Goal: Check status: Check status

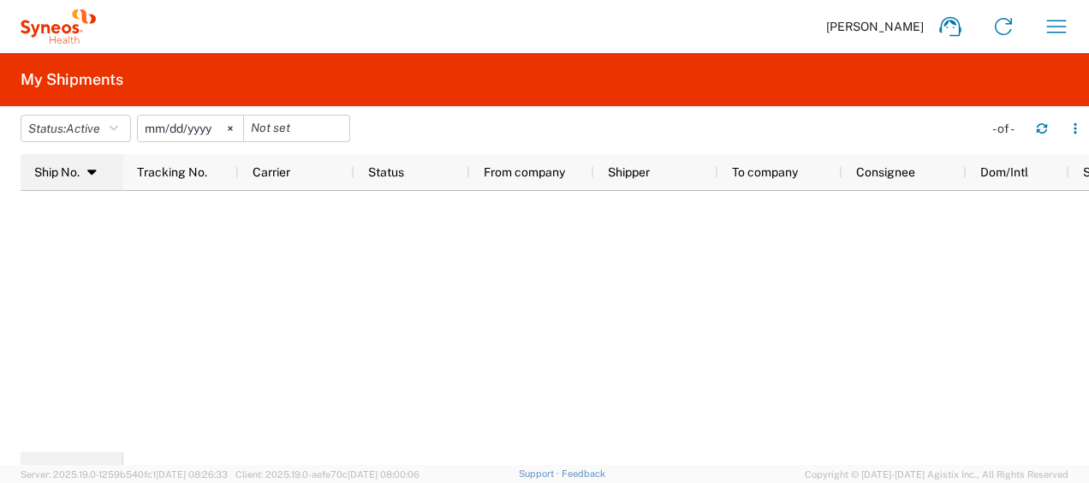
click at [104, 170] on div "Ship No. 1" at bounding box center [75, 171] width 82 height 27
click at [118, 130] on icon "button" at bounding box center [114, 128] width 9 height 12
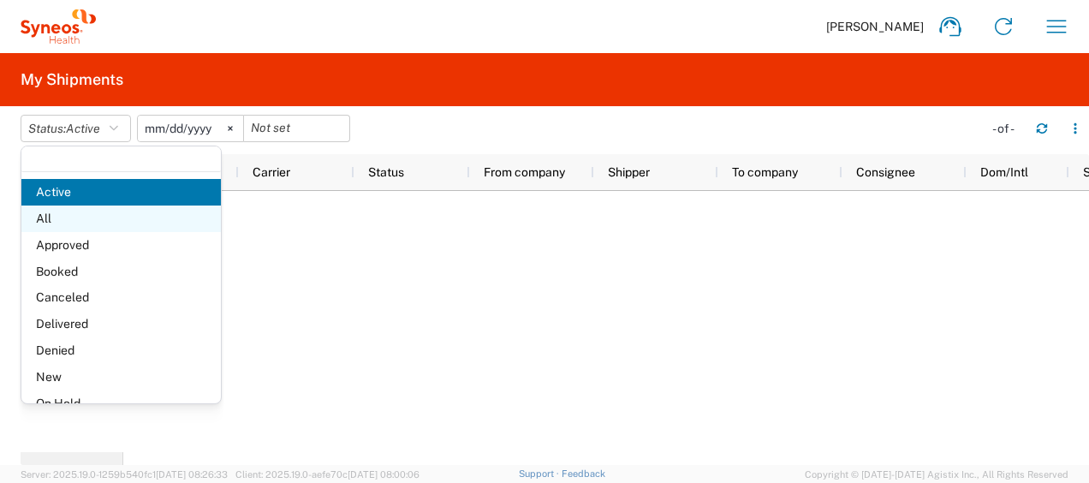
click at [110, 211] on span "All" at bounding box center [120, 218] width 199 height 27
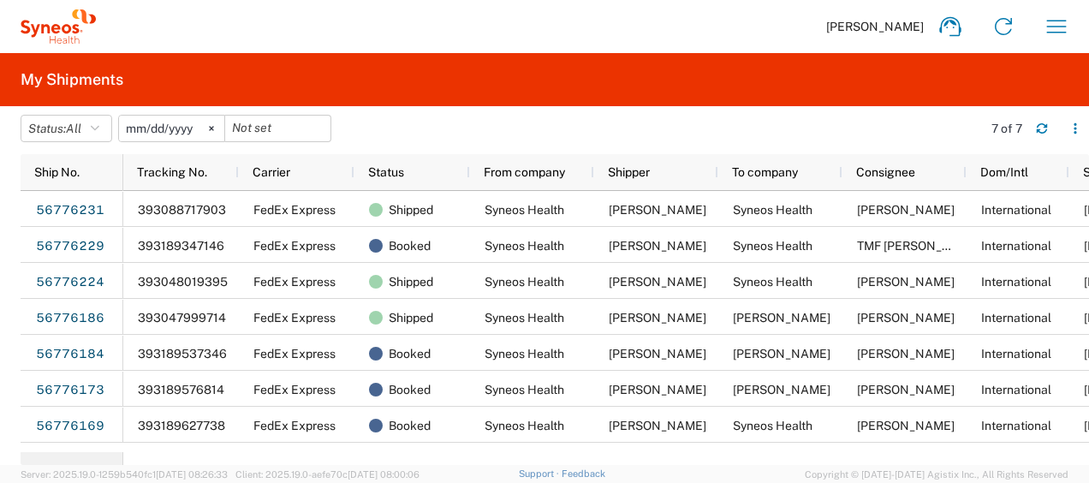
click at [442, 322] on div "Shipped" at bounding box center [415, 318] width 93 height 36
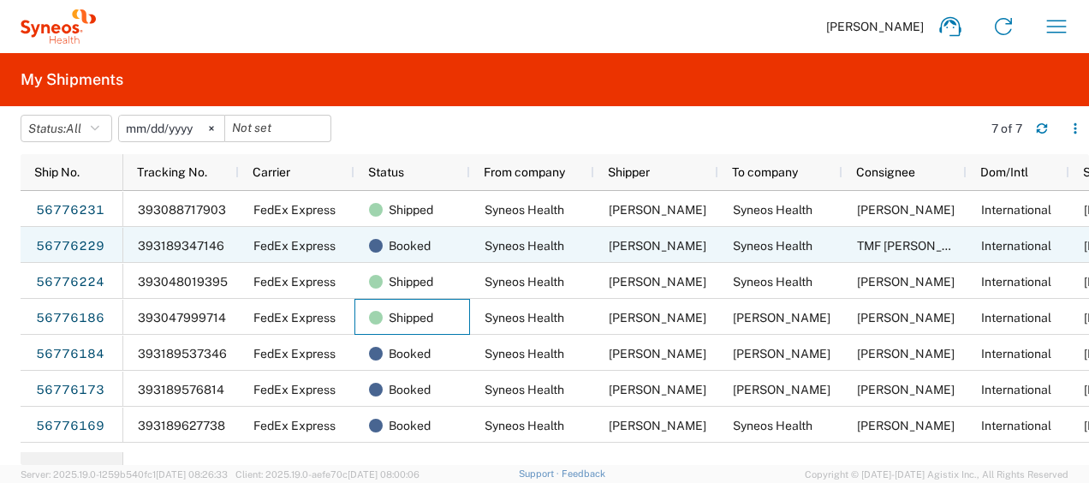
click at [116, 239] on div "56776229" at bounding box center [72, 245] width 103 height 36
click at [72, 243] on link "56776229" at bounding box center [70, 246] width 70 height 27
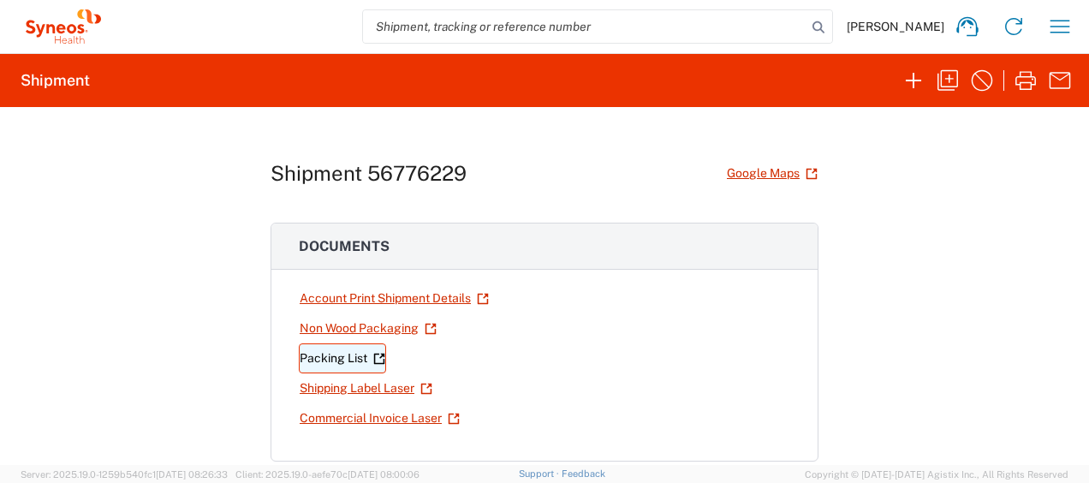
click at [352, 352] on link "Packing List" at bounding box center [342, 358] width 87 height 30
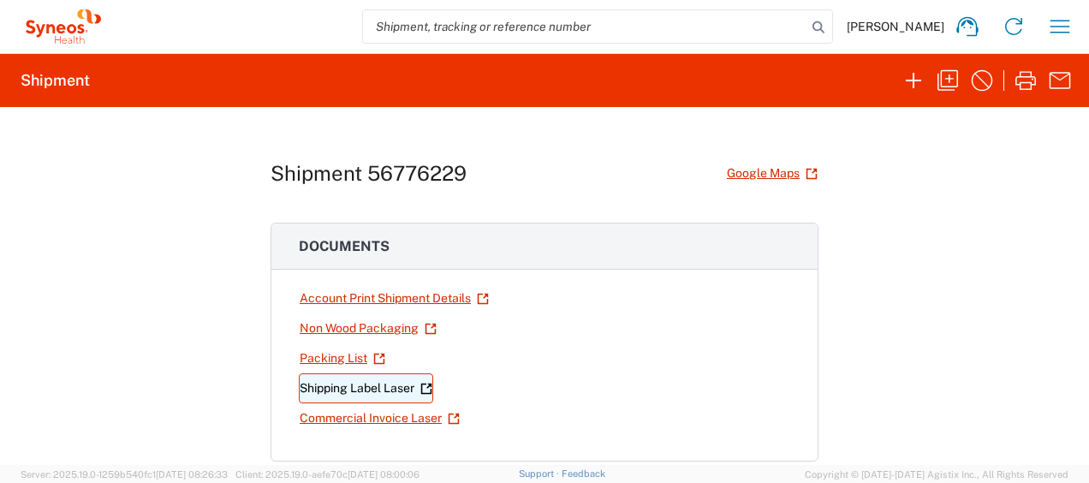
click at [386, 376] on link "Shipping Label Laser" at bounding box center [366, 388] width 134 height 30
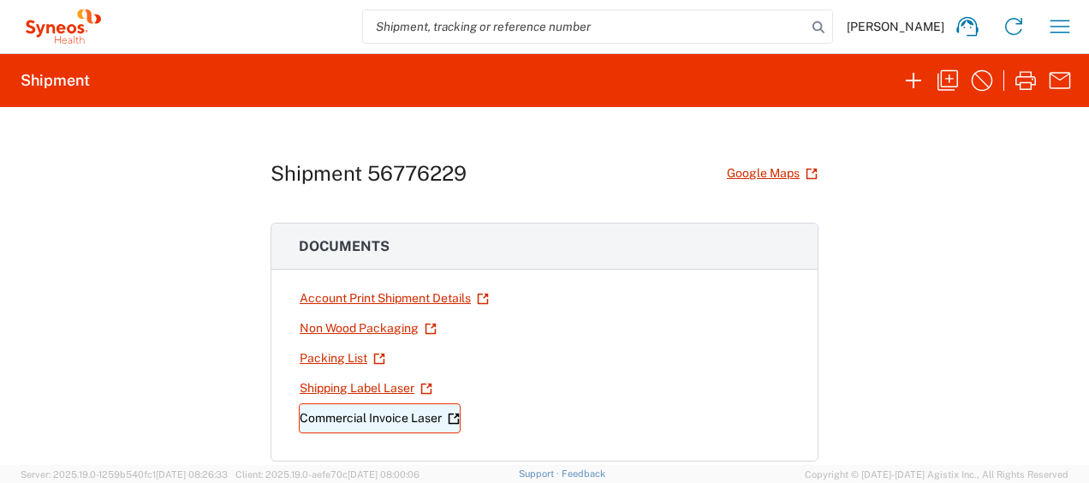
click at [418, 420] on link "Commercial Invoice Laser" at bounding box center [380, 418] width 162 height 30
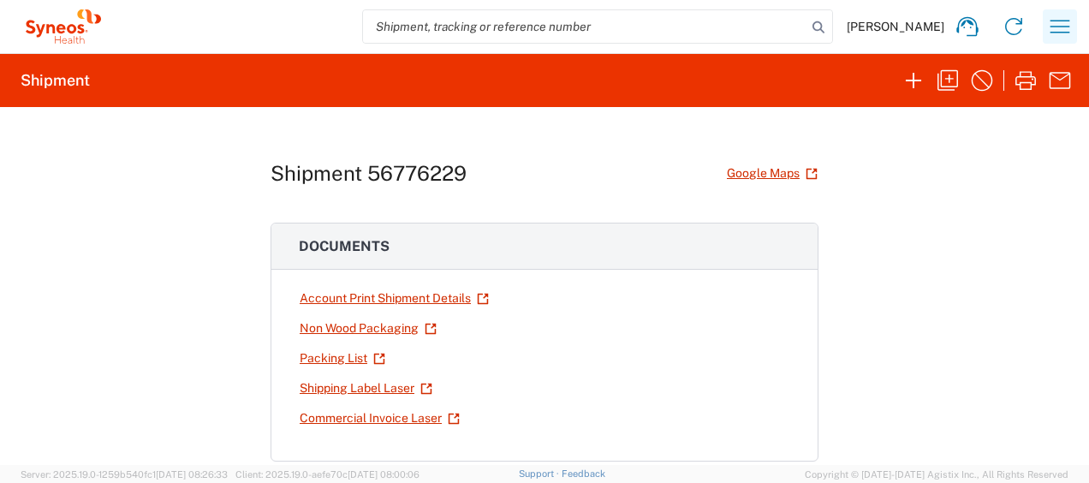
click at [1063, 31] on icon "button" at bounding box center [1059, 26] width 27 height 27
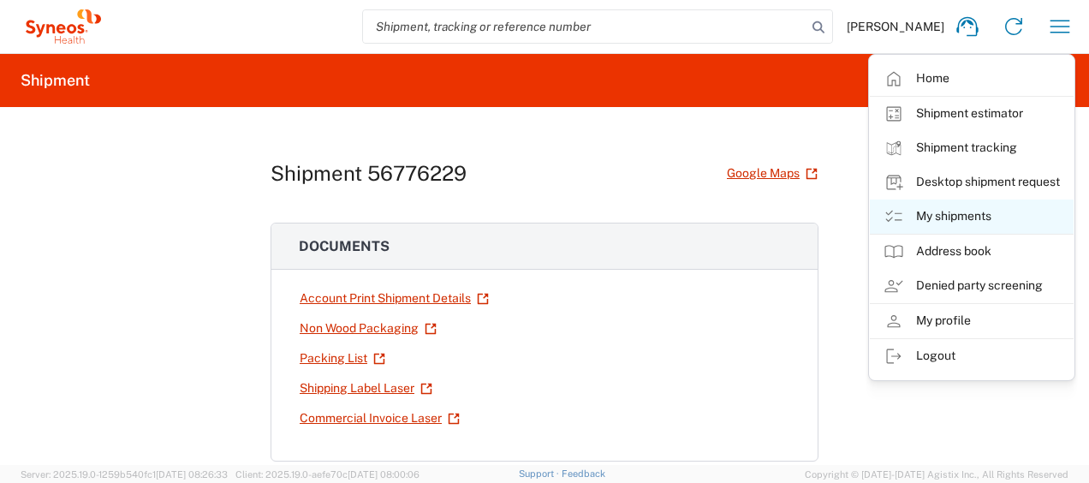
click at [999, 213] on link "My shipments" at bounding box center [972, 216] width 204 height 34
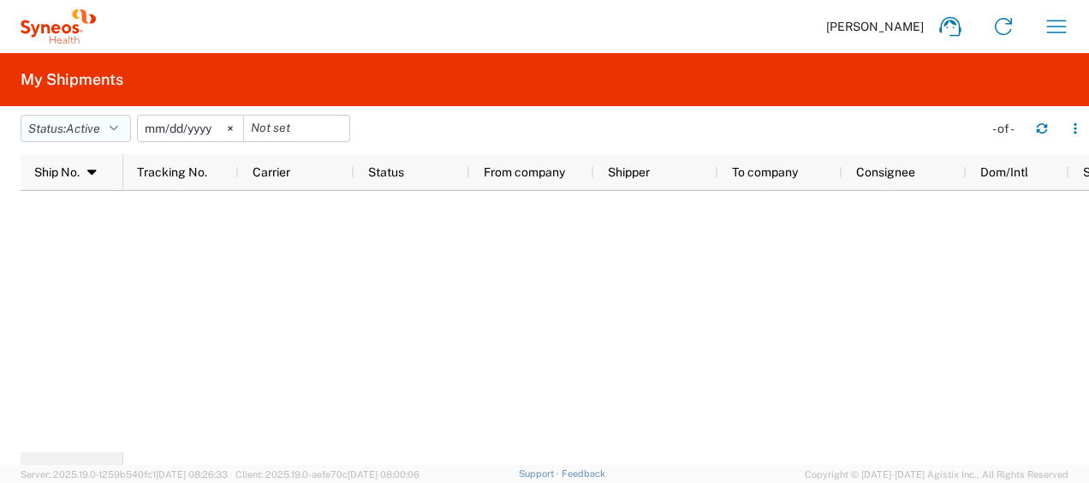
click at [46, 127] on button "Status: Active" at bounding box center [76, 128] width 110 height 27
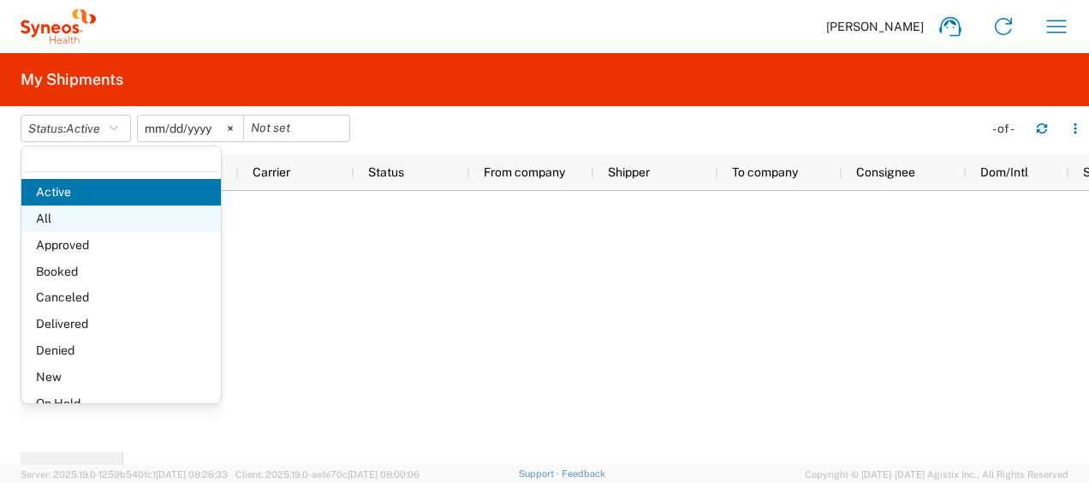
click at [78, 217] on span "All" at bounding box center [120, 218] width 199 height 27
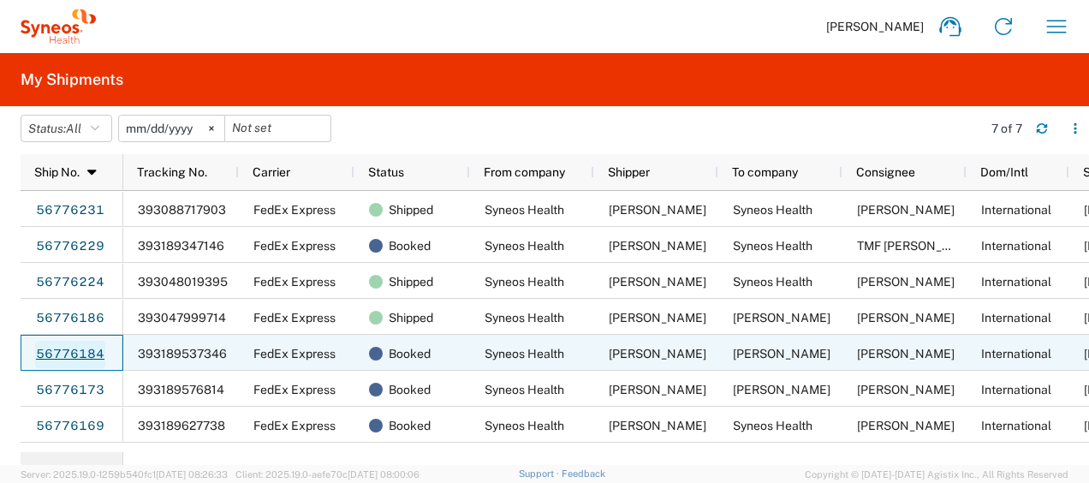
click at [94, 353] on link "56776184" at bounding box center [70, 354] width 70 height 27
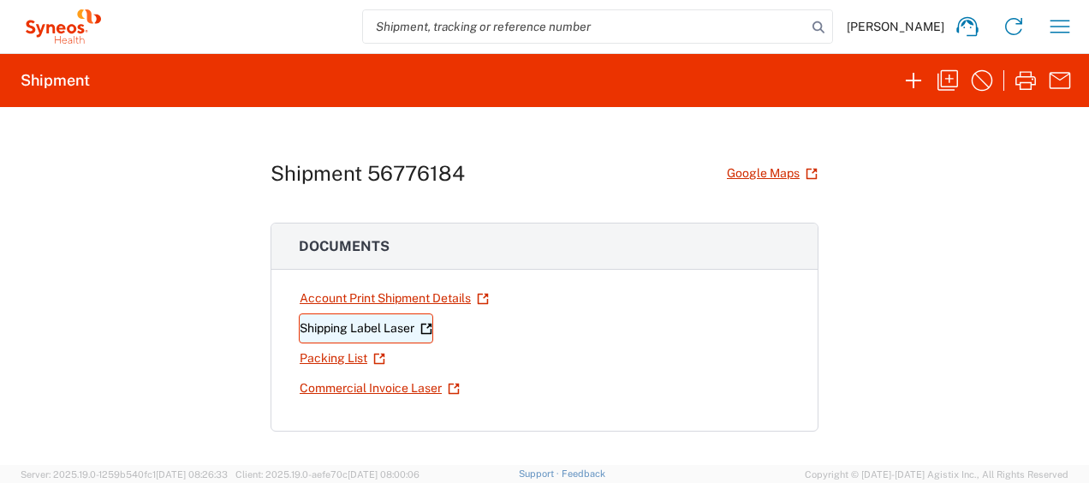
drag, startPoint x: 341, startPoint y: 321, endPoint x: 324, endPoint y: 324, distance: 17.3
click at [324, 324] on link "Shipping Label Laser" at bounding box center [366, 328] width 134 height 30
click at [324, 363] on link "Packing List" at bounding box center [342, 358] width 87 height 30
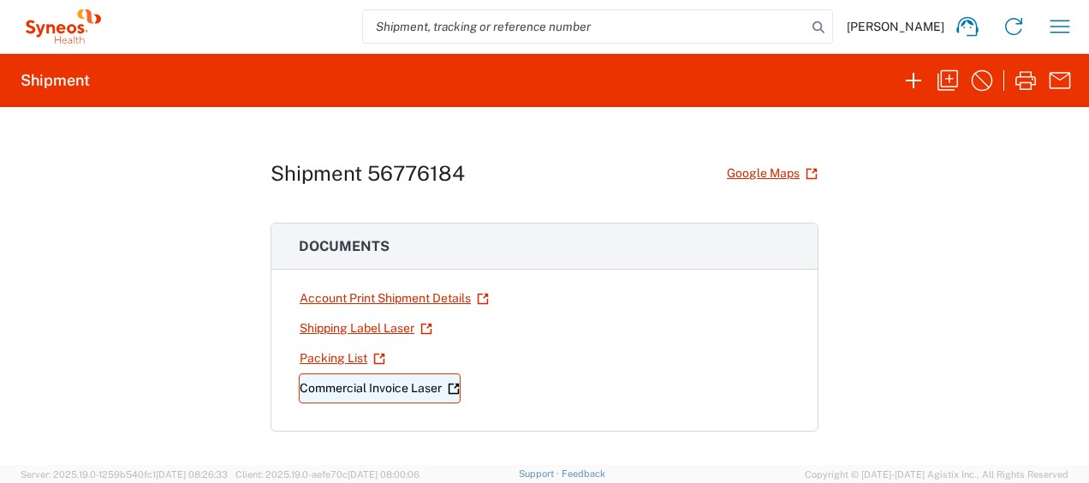
click at [336, 390] on link "Commercial Invoice Laser" at bounding box center [380, 388] width 162 height 30
click at [1074, 33] on button "button" at bounding box center [1060, 26] width 34 height 34
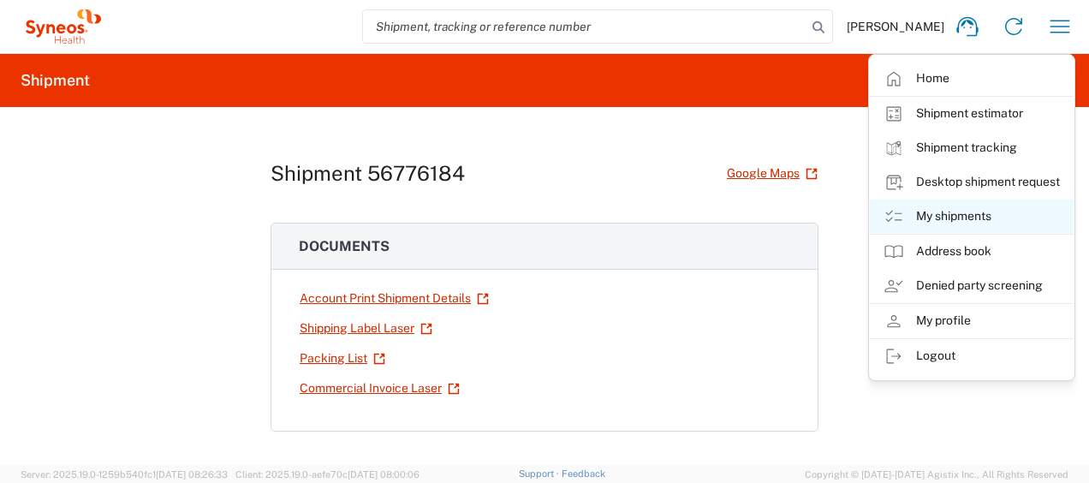
click at [969, 212] on link "My shipments" at bounding box center [972, 216] width 204 height 34
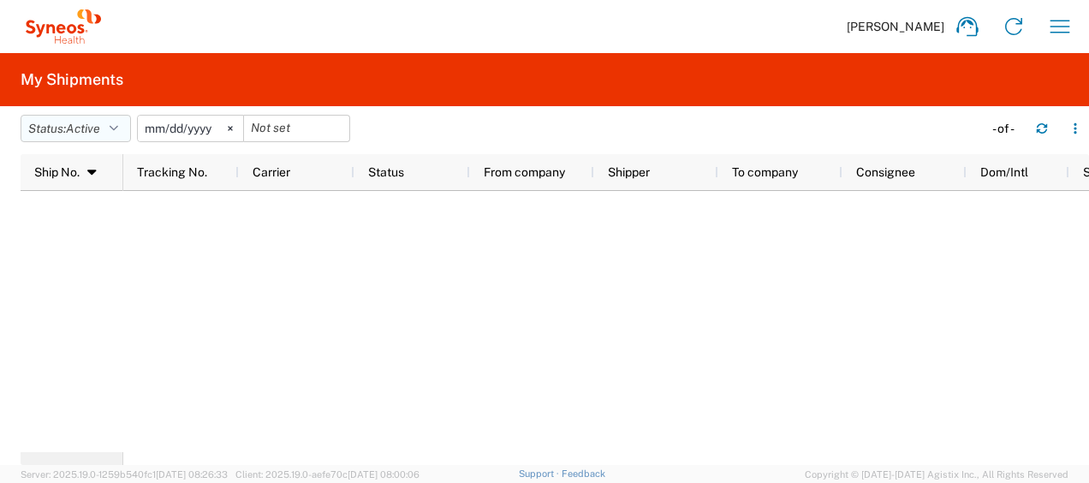
click at [95, 127] on span "Active" at bounding box center [83, 129] width 34 height 14
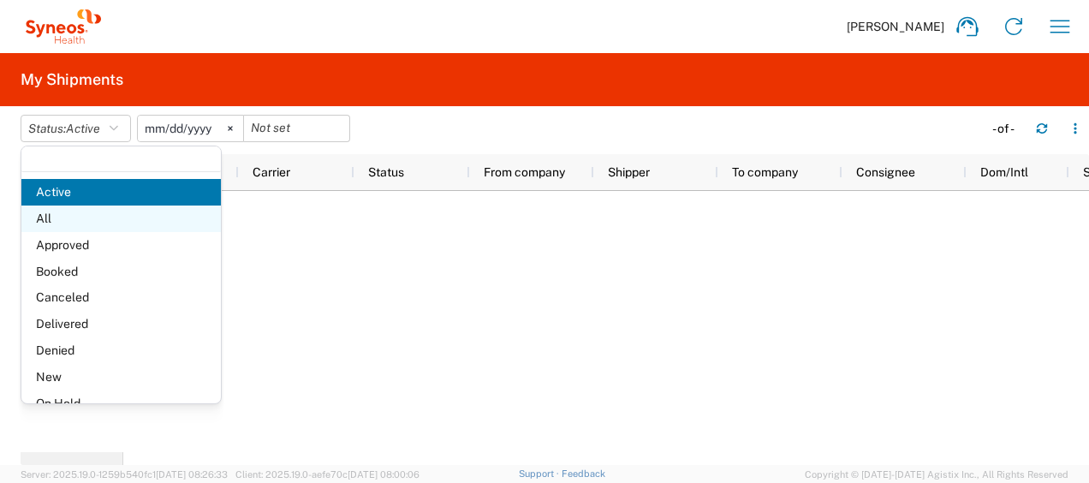
click at [82, 210] on span "All" at bounding box center [120, 218] width 199 height 27
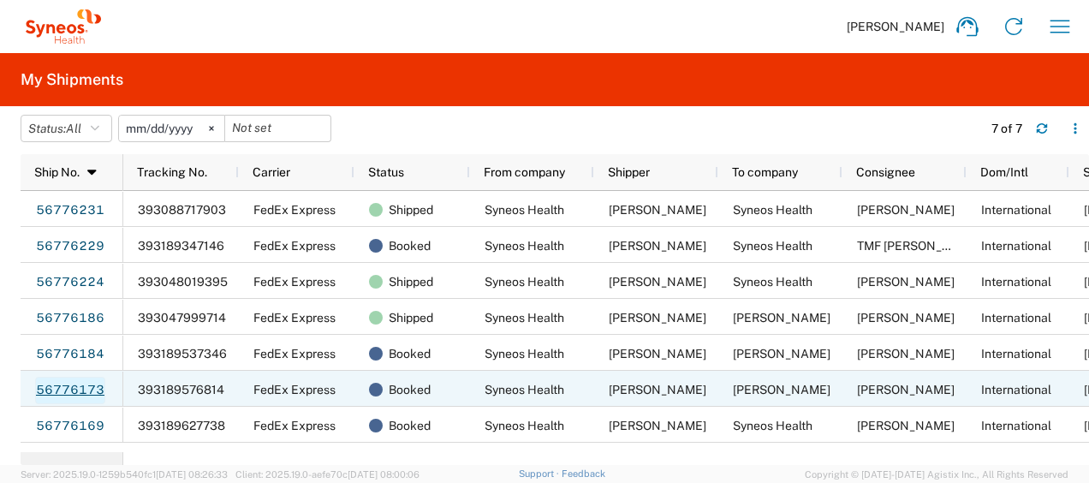
click at [91, 385] on link "56776173" at bounding box center [70, 390] width 70 height 27
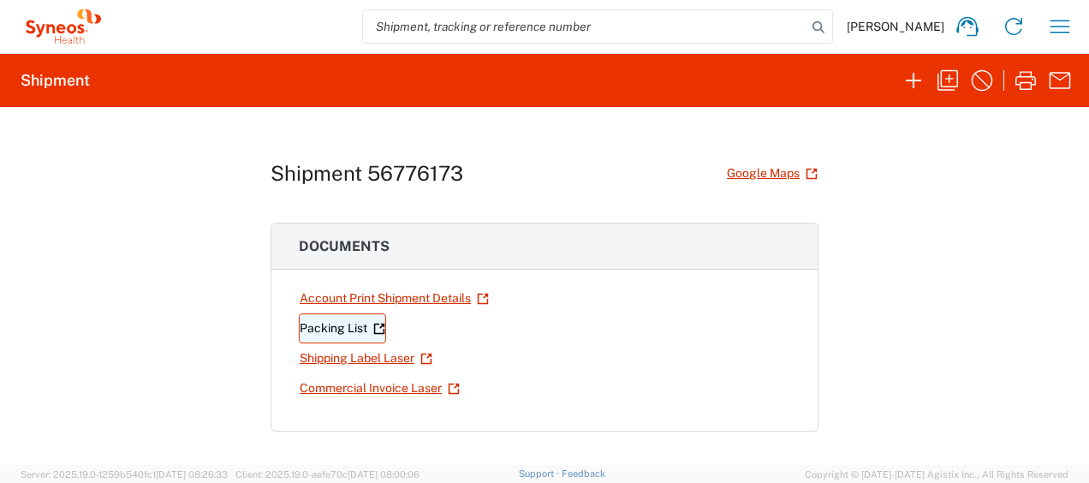
click at [347, 328] on link "Packing List" at bounding box center [342, 328] width 87 height 30
click at [388, 355] on link "Shipping Label Laser" at bounding box center [366, 358] width 134 height 30
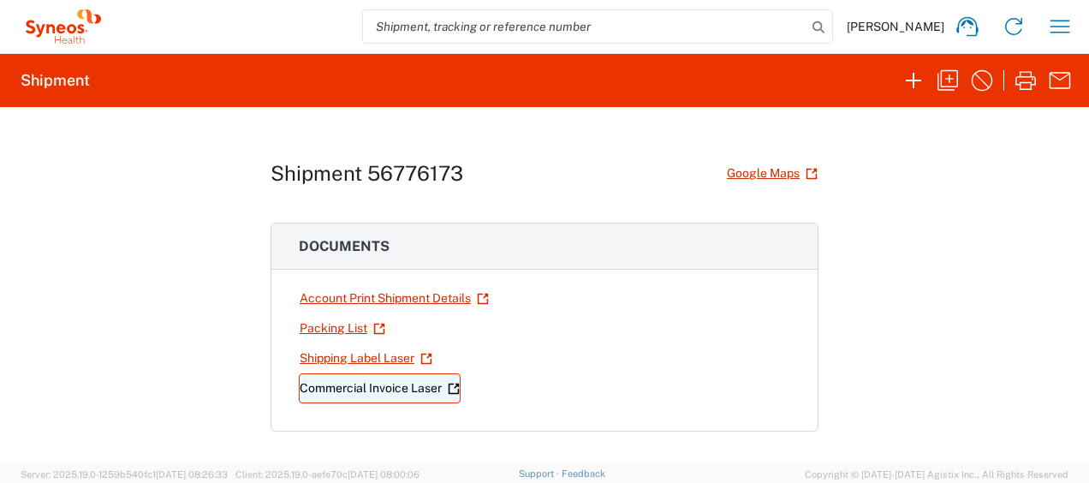
click at [400, 375] on link "Commercial Invoice Laser" at bounding box center [380, 388] width 162 height 30
click at [1063, 31] on icon "button" at bounding box center [1059, 26] width 27 height 27
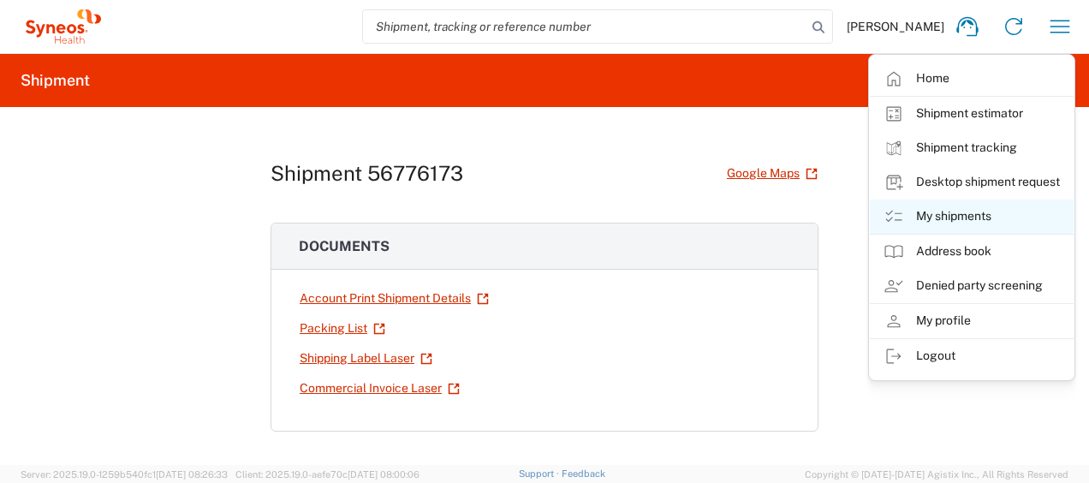
click at [973, 205] on link "My shipments" at bounding box center [972, 216] width 204 height 34
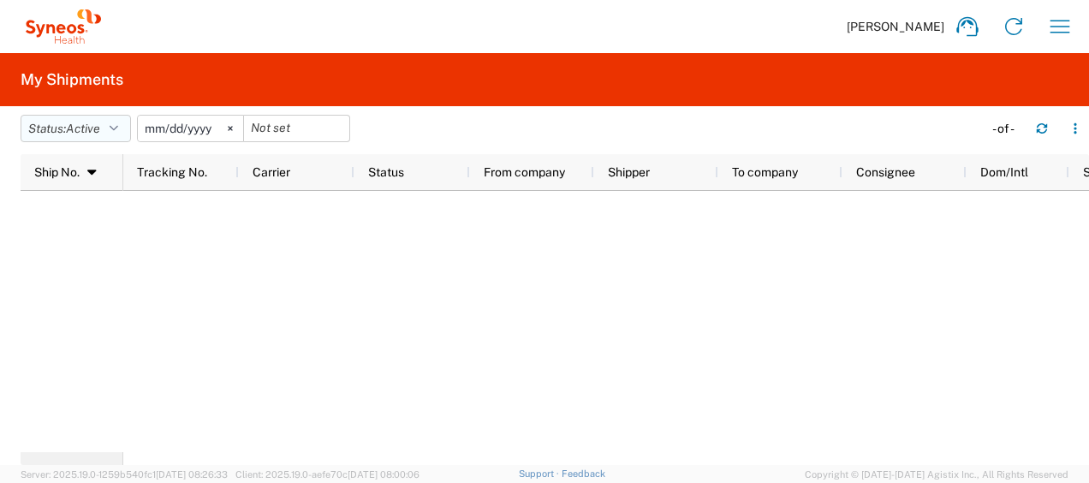
click at [111, 123] on button "Status: Active" at bounding box center [76, 128] width 110 height 27
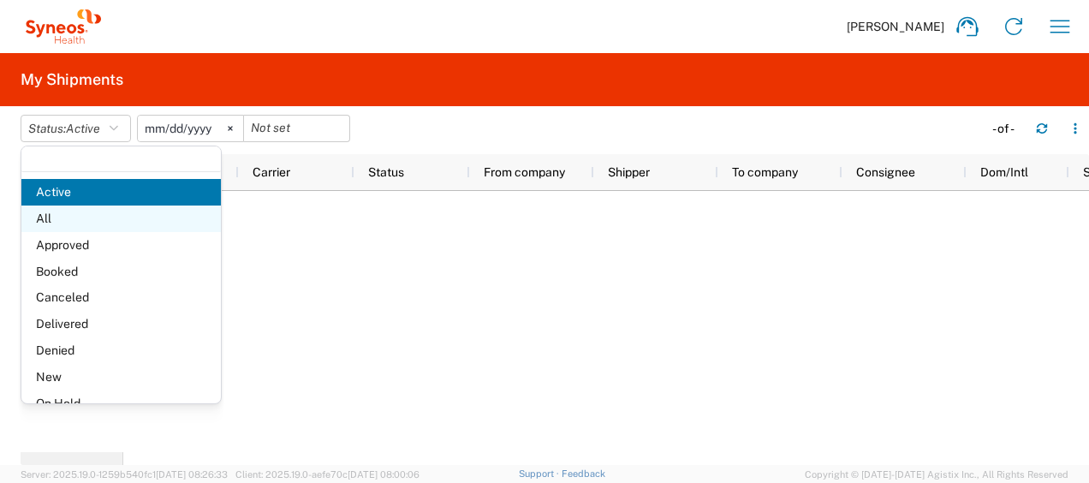
click at [89, 205] on span "All" at bounding box center [120, 218] width 199 height 27
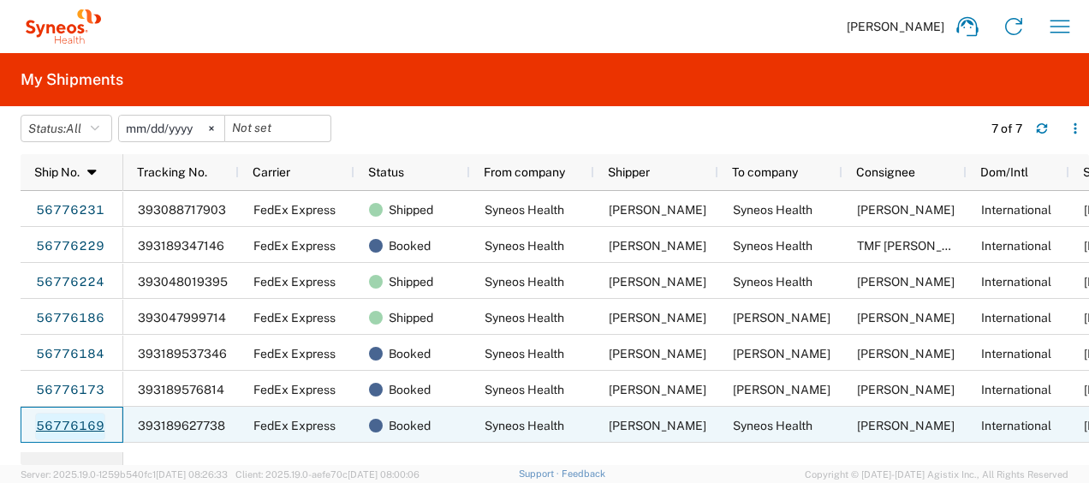
click at [91, 428] on link "56776169" at bounding box center [70, 426] width 70 height 27
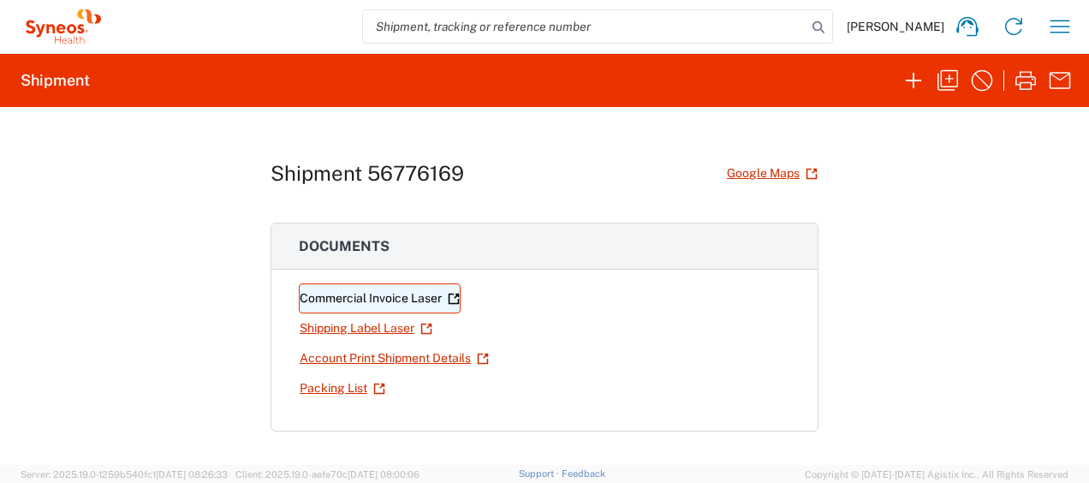
click at [384, 295] on link "Commercial Invoice Laser" at bounding box center [380, 298] width 162 height 30
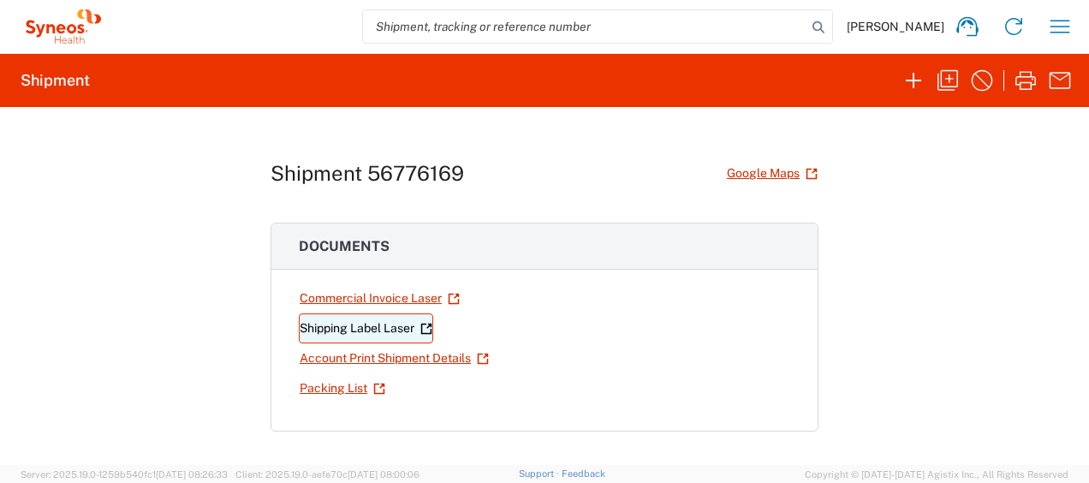
click at [379, 325] on link "Shipping Label Laser" at bounding box center [366, 328] width 134 height 30
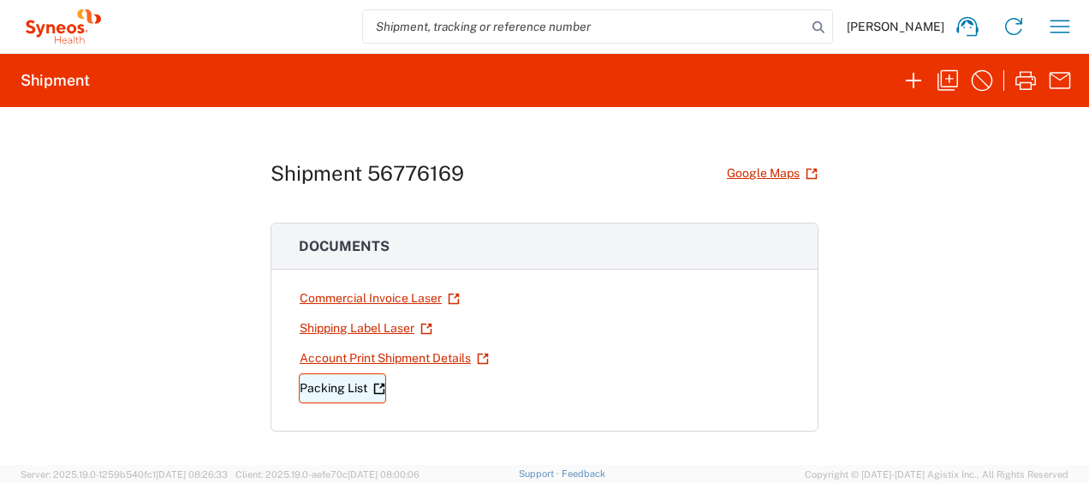
click at [301, 385] on link "Packing List" at bounding box center [342, 388] width 87 height 30
